Goal: Information Seeking & Learning: Learn about a topic

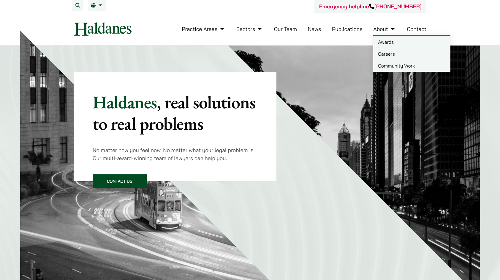
click at [390, 29] on link "About" at bounding box center [385, 29] width 23 height 7
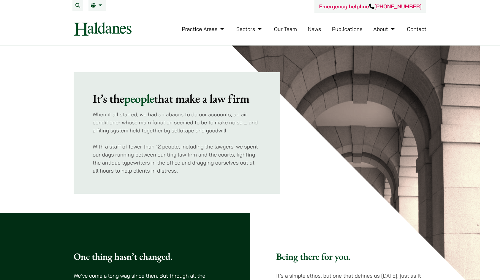
click at [279, 32] on link "Our Team" at bounding box center [285, 29] width 23 height 7
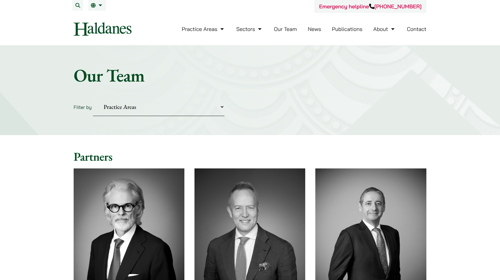
scroll to position [119, 0]
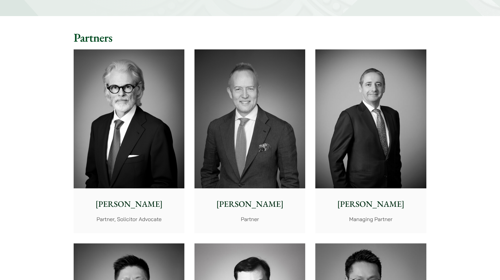
click at [247, 205] on p "[PERSON_NAME]" at bounding box center [249, 204] width 101 height 12
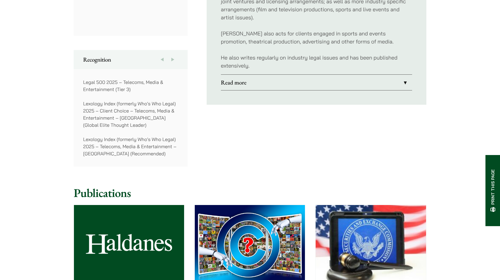
scroll to position [327, 0]
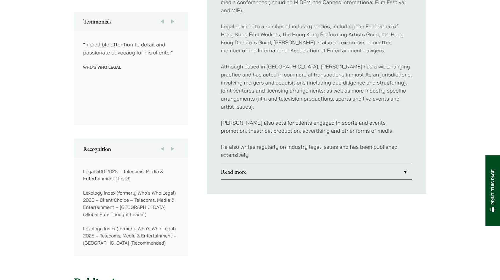
drag, startPoint x: 357, startPoint y: 155, endPoint x: 360, endPoint y: 158, distance: 4.2
click at [357, 163] on li "Read more Publications: IAEL 2004 – China – An Overview of a Burgeoning and Sig…" at bounding box center [316, 171] width 191 height 16
click at [361, 164] on link "Read more" at bounding box center [316, 171] width 191 height 15
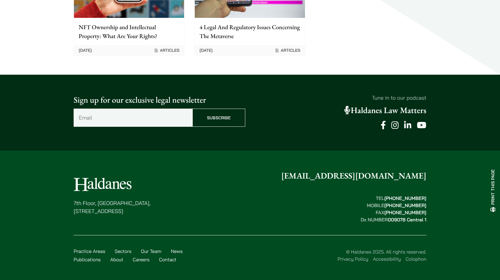
scroll to position [956, 0]
